Goal: Complete application form

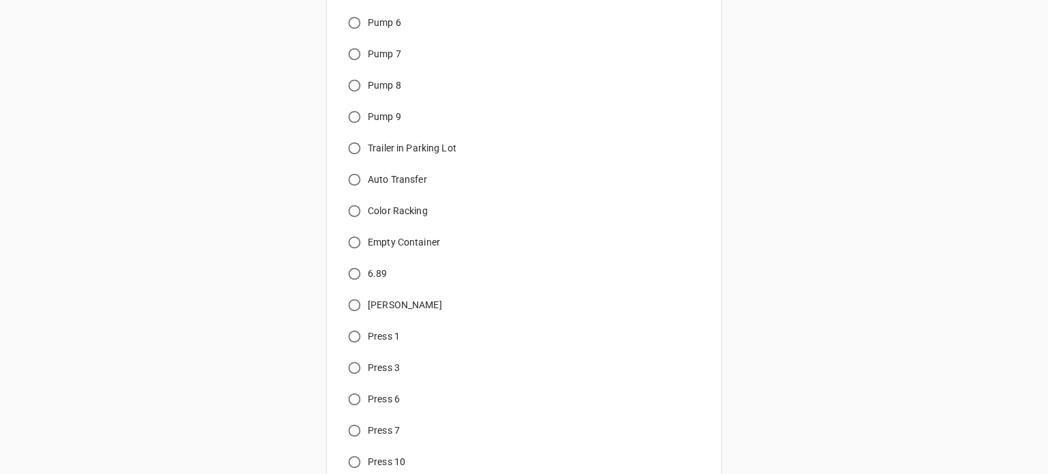
scroll to position [947, 0]
